Goal: Transaction & Acquisition: Purchase product/service

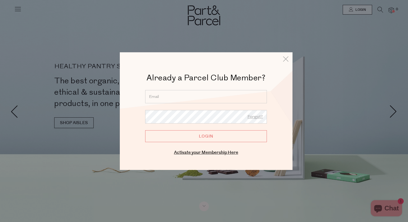
click at [198, 94] on input "email" at bounding box center [206, 96] width 122 height 13
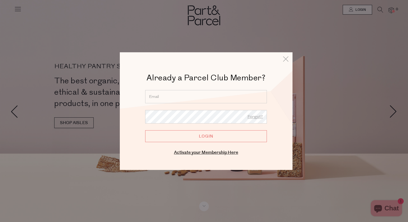
type input "brittanyalyce@hotmail.com"
click at [195, 136] on input "Login" at bounding box center [206, 136] width 122 height 12
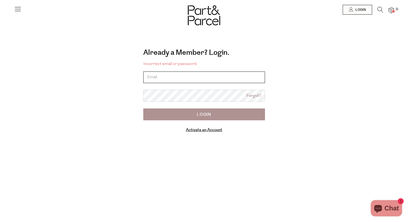
type input "contact@puppyyoga.com.au"
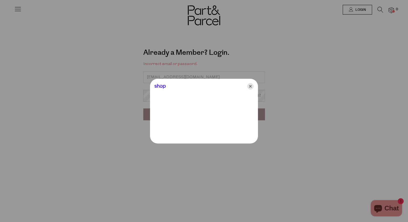
click at [250, 85] on icon "Close" at bounding box center [250, 86] width 6 height 6
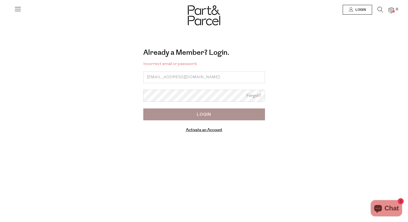
click at [189, 114] on input "Login" at bounding box center [204, 114] width 122 height 12
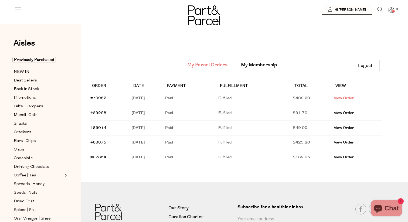
click at [353, 97] on link "View Order" at bounding box center [344, 98] width 20 height 5
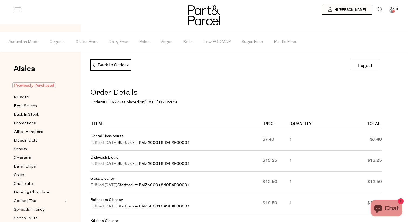
click at [45, 85] on span "Previously Purchased" at bounding box center [33, 85] width 43 height 6
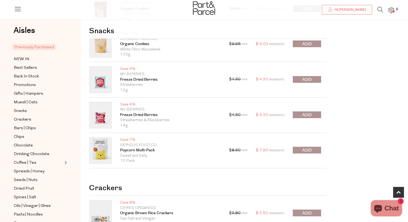
scroll to position [159, 0]
click at [315, 116] on button "submit" at bounding box center [307, 115] width 28 height 7
click at [311, 81] on div at bounding box center [307, 80] width 28 height 8
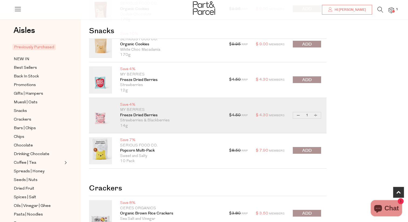
click at [316, 115] on button "Increase Freeze Dried Berries" at bounding box center [315, 115] width 6 height 6
type input "2"
click at [316, 115] on button "Increase Freeze Dried Berries" at bounding box center [315, 115] width 6 height 6
type input "3"
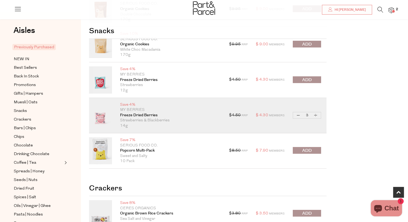
type input "3"
click at [316, 115] on button "Increase Freeze Dried Berries" at bounding box center [315, 115] width 6 height 6
type input "4"
click at [316, 115] on button "Increase Freeze Dried Berries" at bounding box center [315, 115] width 6 height 6
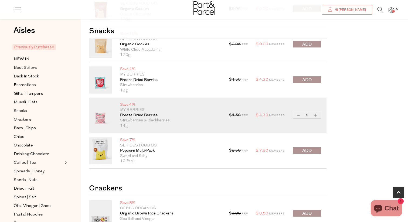
click at [316, 115] on button "Increase Freeze Dried Berries" at bounding box center [315, 115] width 6 height 6
type input "6"
click at [316, 115] on button "Increase Freeze Dried Berries" at bounding box center [315, 115] width 6 height 6
type input "7"
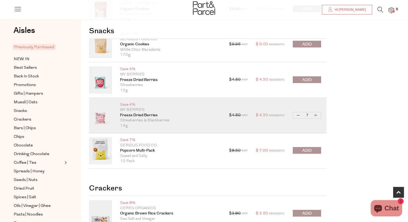
type input "7"
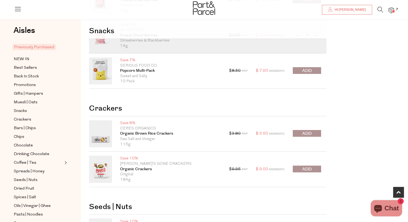
scroll to position [246, 0]
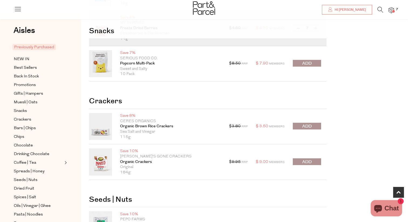
click at [307, 127] on span "submit" at bounding box center [306, 126] width 9 height 6
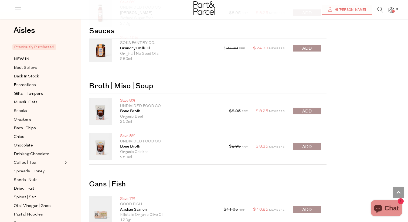
scroll to position [683, 0]
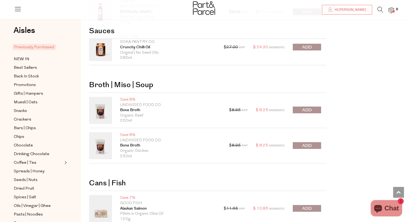
click at [315, 112] on button "submit" at bounding box center [307, 110] width 28 height 7
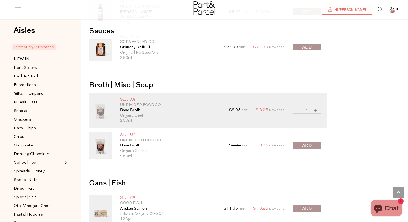
click at [308, 145] on span "submit" at bounding box center [306, 146] width 9 height 6
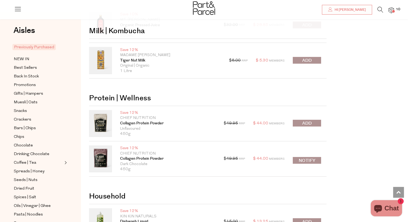
scroll to position [1093, 0]
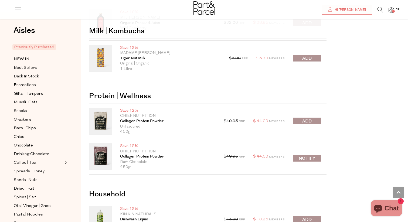
click at [314, 122] on button "submit" at bounding box center [307, 121] width 28 height 7
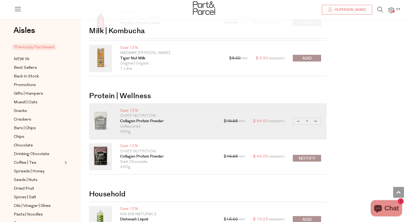
click at [316, 123] on button "Increase Collagen Protein Powder" at bounding box center [315, 121] width 6 height 6
type input "2"
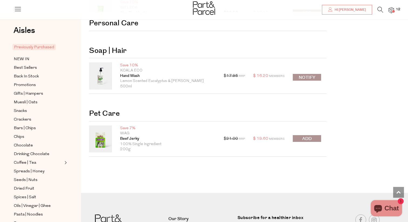
scroll to position [1471, 0]
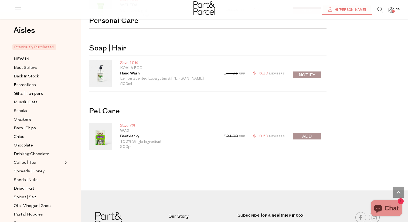
click at [312, 135] on span "submit" at bounding box center [306, 136] width 9 height 6
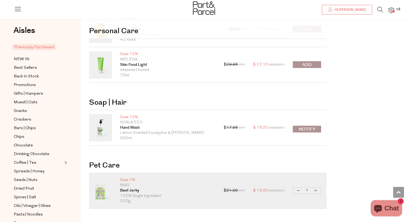
scroll to position [1407, 0]
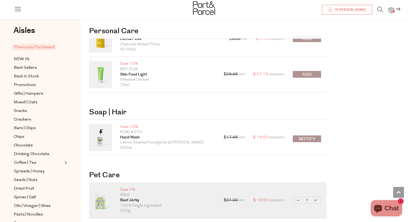
click at [393, 10] on span at bounding box center [393, 11] width 3 height 3
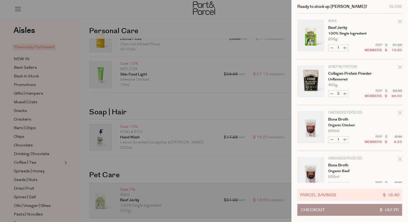
click at [210, 69] on div at bounding box center [204, 111] width 408 height 222
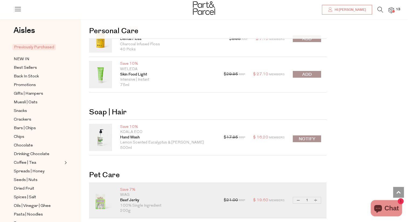
click at [378, 9] on icon at bounding box center [380, 10] width 6 height 6
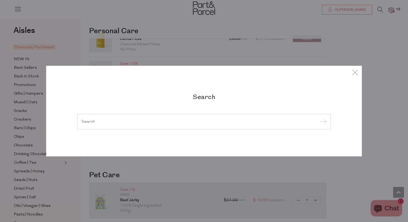
type input "k"
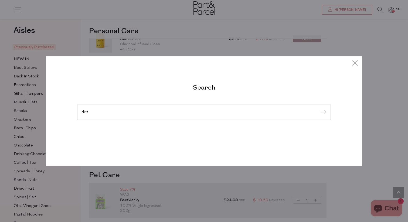
type input "dirt"
click at [318, 108] on input "submit" at bounding box center [322, 112] width 8 height 8
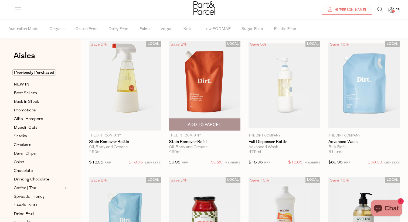
scroll to position [21, 0]
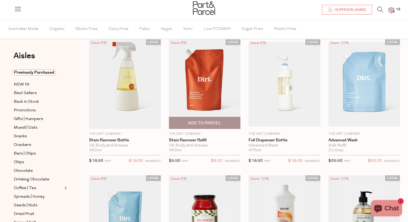
click at [212, 125] on span "Add To Parcel" at bounding box center [204, 123] width 33 height 6
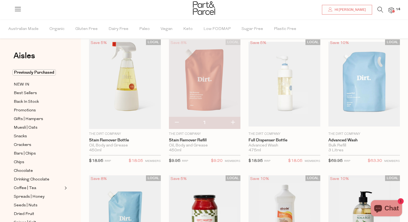
click at [234, 124] on button "button" at bounding box center [232, 123] width 15 height 12
type input "2"
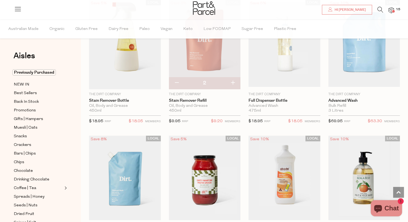
scroll to position [0, 0]
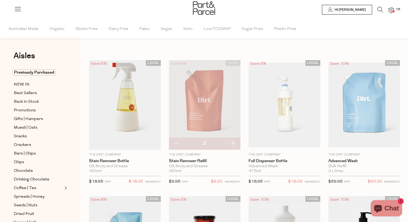
click at [378, 9] on icon at bounding box center [380, 10] width 6 height 6
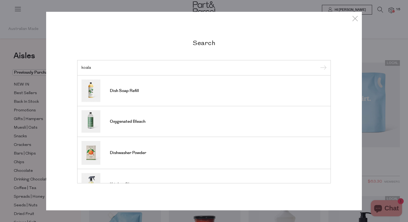
type input "koala"
click at [318, 64] on input "submit" at bounding box center [322, 68] width 8 height 8
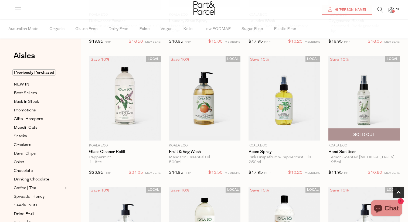
scroll to position [148, 0]
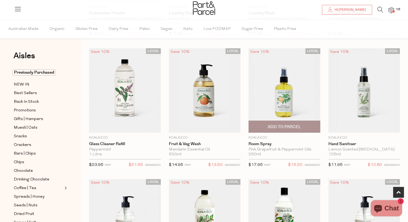
click at [284, 129] on span "Add To Parcel" at bounding box center [284, 127] width 33 height 6
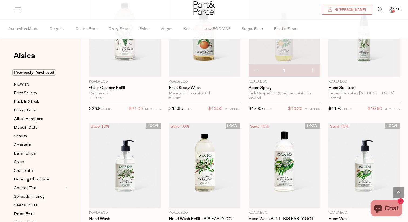
scroll to position [198, 0]
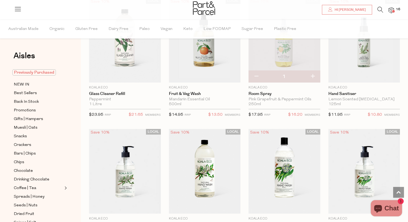
click at [42, 72] on span "Previously Purchased" at bounding box center [33, 72] width 43 height 6
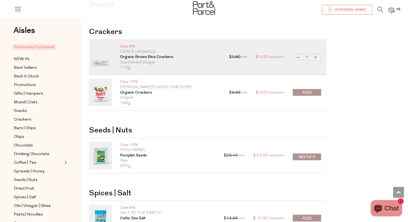
scroll to position [250, 0]
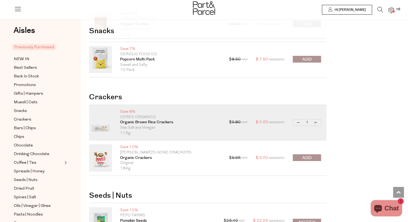
click at [348, 9] on span "Hi [PERSON_NAME]" at bounding box center [349, 10] width 33 height 5
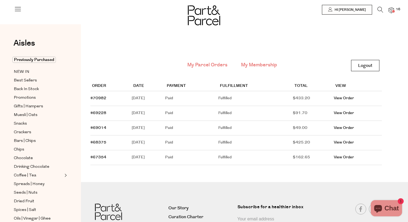
click at [259, 65] on link "My Membership" at bounding box center [259, 65] width 36 height 7
click at [34, 89] on span "Back In Stock" at bounding box center [26, 89] width 25 height 6
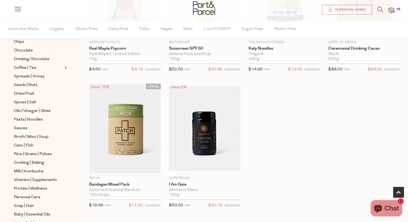
scroll to position [124, 0]
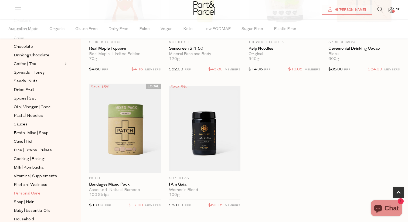
click at [37, 194] on span "Personal Care" at bounding box center [27, 193] width 27 height 6
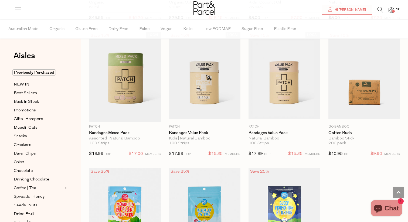
scroll to position [2790, 0]
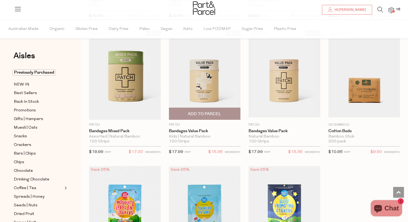
click at [223, 109] on span "Add To Parcel" at bounding box center [205, 114] width 69 height 12
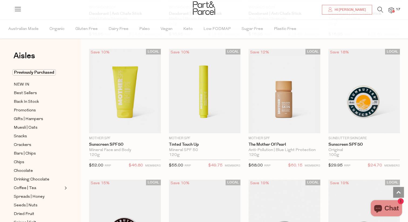
scroll to position [1985, 0]
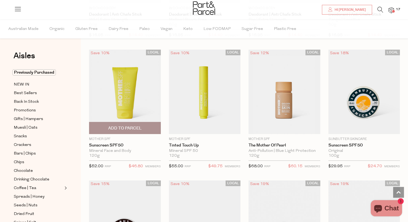
click at [121, 125] on span "Add To Parcel" at bounding box center [124, 128] width 33 height 6
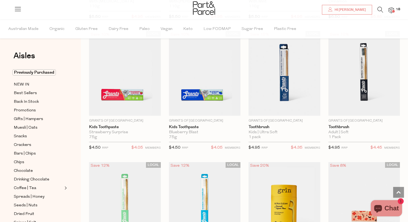
scroll to position [1203, 0]
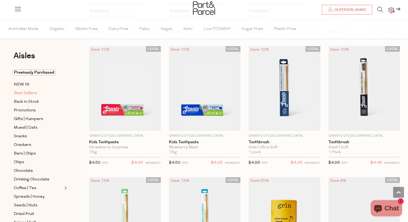
click at [27, 94] on span "Best Sellers" at bounding box center [25, 93] width 23 height 6
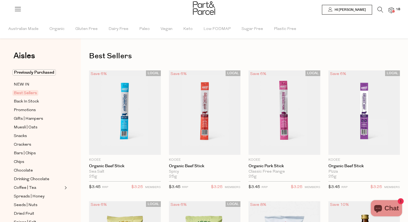
click at [396, 8] on span "18" at bounding box center [397, 9] width 7 height 5
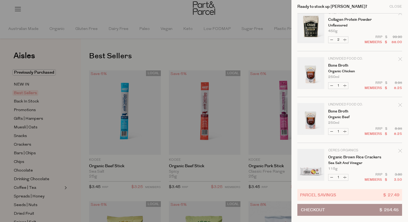
scroll to position [241, 0]
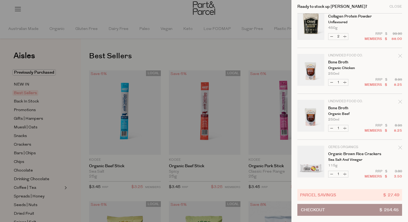
click at [345, 127] on button "Increase Bone Broth" at bounding box center [345, 128] width 6 height 6
type input "2"
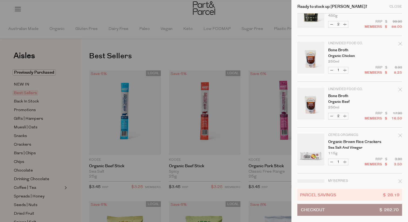
scroll to position [252, 0]
click at [345, 116] on button "Increase Bone Broth" at bounding box center [345, 117] width 6 height 6
type input "3"
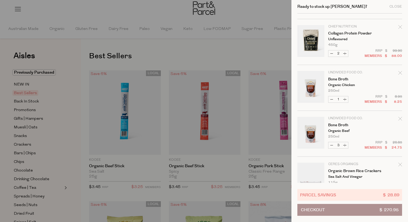
scroll to position [227, 0]
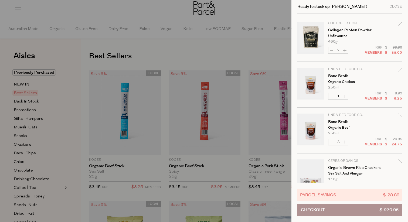
click at [344, 98] on button "Increase Bone Broth" at bounding box center [345, 96] width 6 height 6
type input "2"
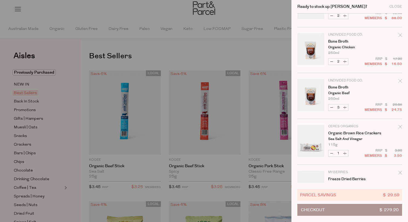
scroll to position [289, 0]
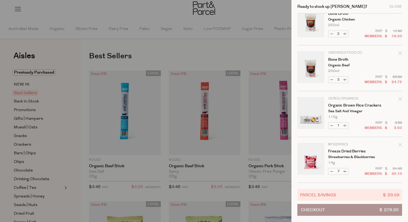
click at [335, 211] on button "Checkout $ 279.20" at bounding box center [349, 210] width 105 height 12
